Goal: Find specific page/section: Find specific page/section

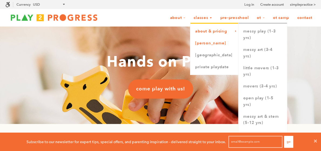
scroll to position [4, 4]
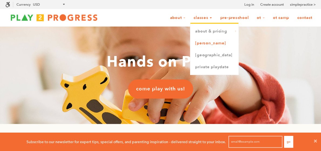
click at [202, 45] on link "[PERSON_NAME]" at bounding box center [214, 43] width 48 height 12
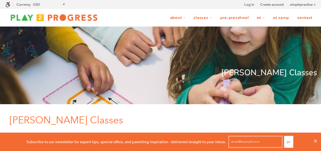
scroll to position [0, 4]
click at [316, 141] on icon at bounding box center [315, 140] width 3 height 3
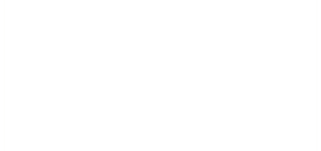
scroll to position [425, 0]
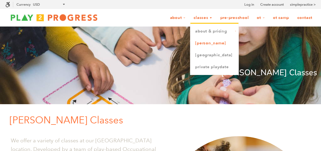
click at [215, 43] on link "[PERSON_NAME]" at bounding box center [214, 43] width 48 height 12
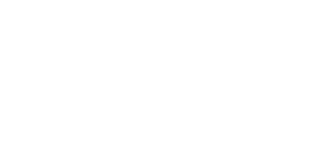
scroll to position [436, 0]
